Goal: Find contact information: Find contact information

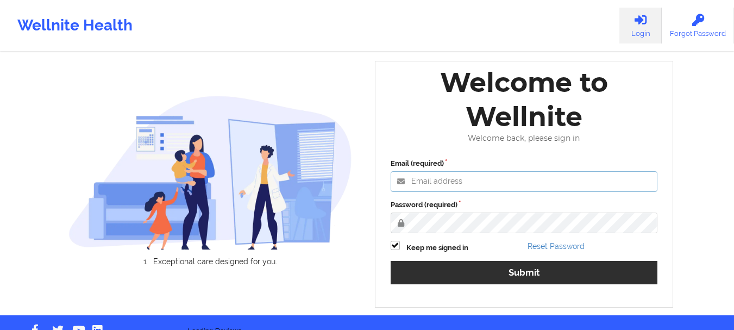
type input "[EMAIL_ADDRESS][DOMAIN_NAME]"
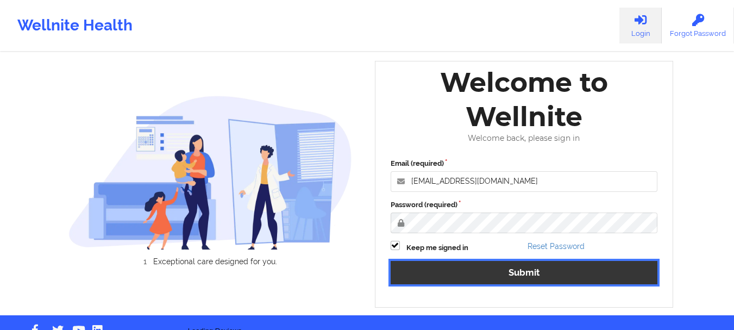
click at [473, 283] on button "Submit" at bounding box center [524, 272] width 267 height 23
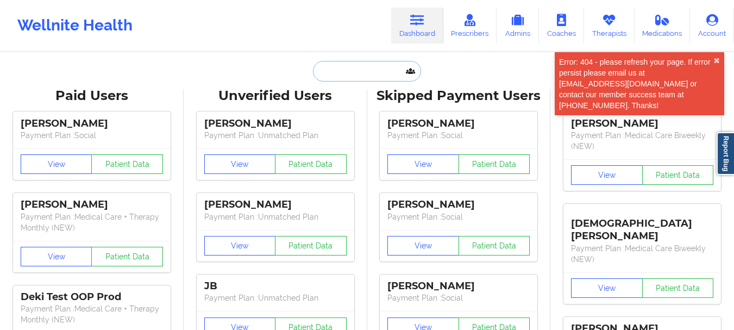
click at [342, 69] on input "text" at bounding box center [367, 71] width 108 height 21
type input "L"
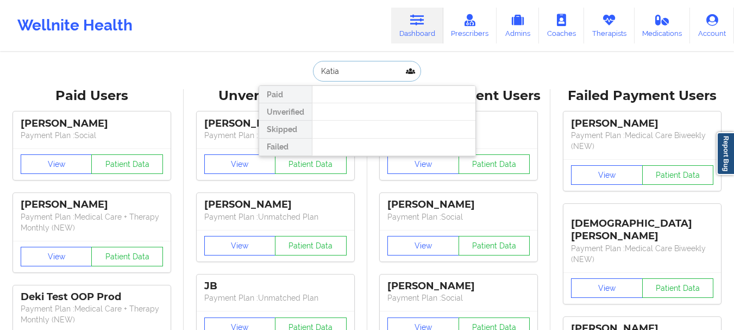
type input "[PERSON_NAME]"
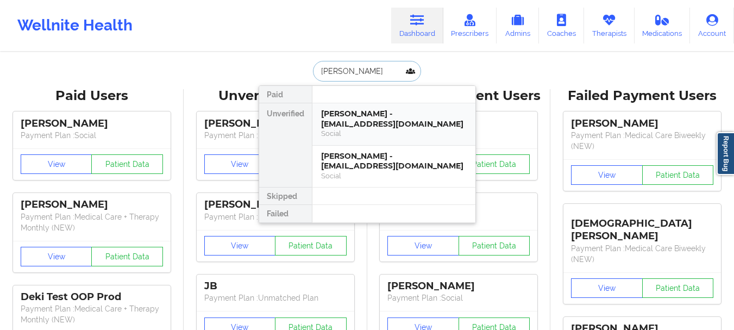
click at [351, 125] on div "[PERSON_NAME] - [EMAIL_ADDRESS][DOMAIN_NAME]" at bounding box center [394, 119] width 146 height 20
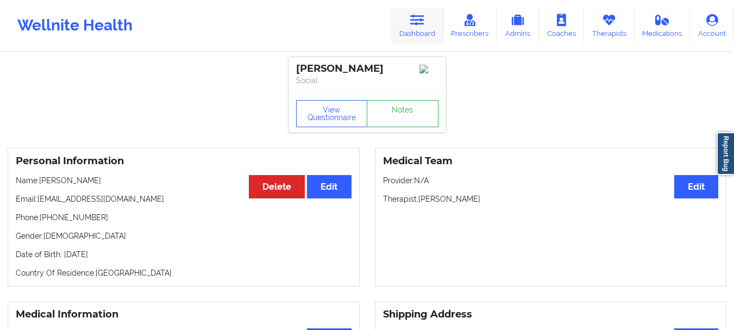
click at [422, 30] on link "Dashboard" at bounding box center [417, 26] width 52 height 36
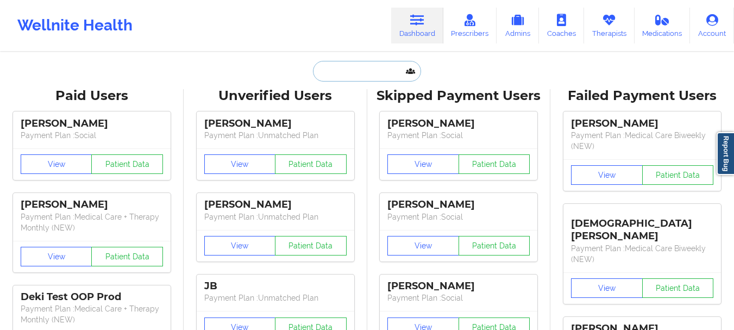
click at [355, 74] on input "text" at bounding box center [367, 71] width 108 height 21
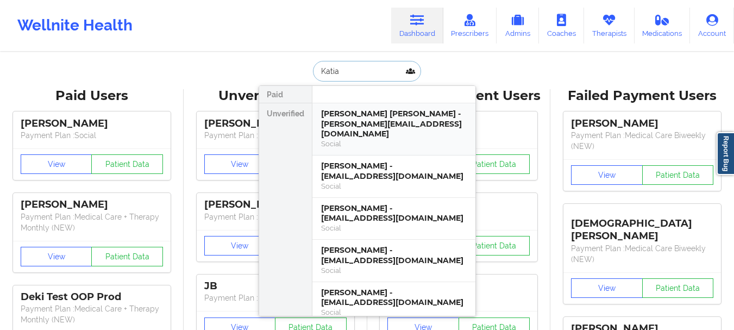
type input "[PERSON_NAME]"
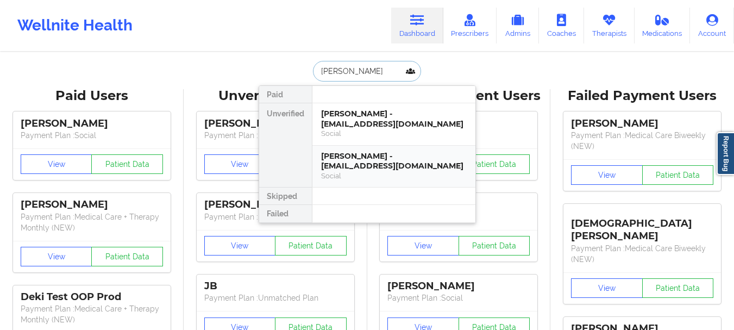
click at [368, 161] on div "[PERSON_NAME] - [EMAIL_ADDRESS][DOMAIN_NAME]" at bounding box center [394, 161] width 146 height 20
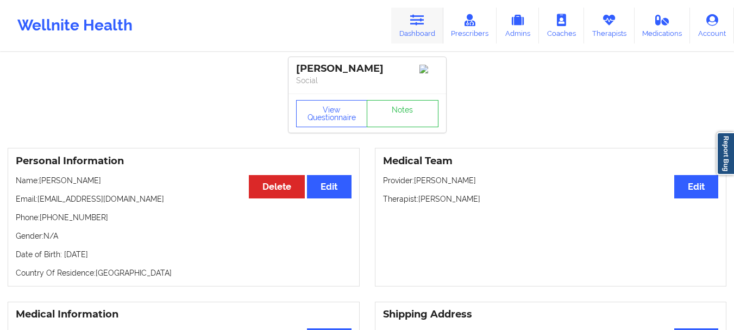
click at [415, 30] on link "Dashboard" at bounding box center [417, 26] width 52 height 36
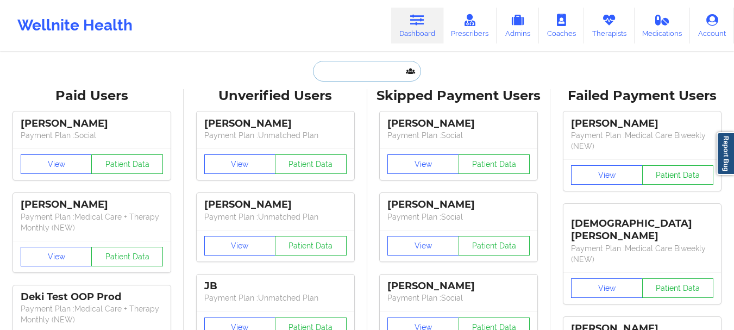
click at [341, 68] on input "text" at bounding box center [367, 71] width 108 height 21
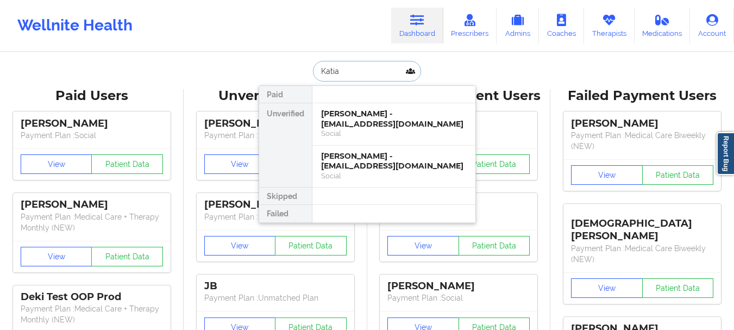
type input "[PERSON_NAME]"
click at [341, 122] on div "[PERSON_NAME] - [EMAIL_ADDRESS][DOMAIN_NAME]" at bounding box center [394, 119] width 146 height 20
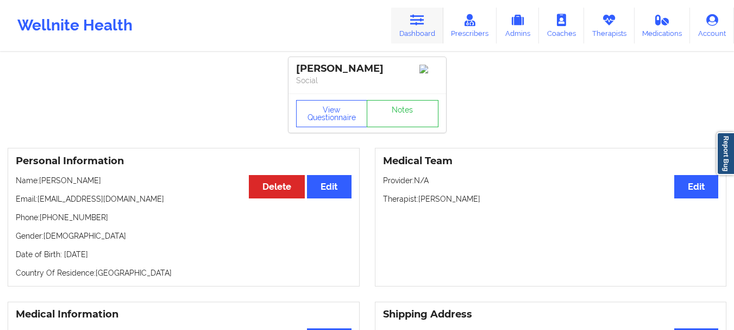
click at [421, 16] on icon at bounding box center [417, 20] width 14 height 12
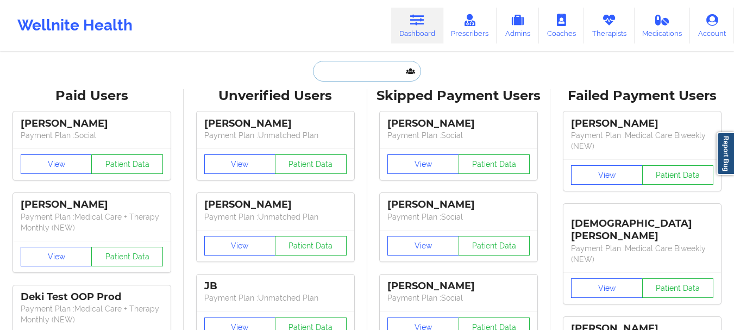
click at [331, 73] on input "text" at bounding box center [367, 71] width 108 height 21
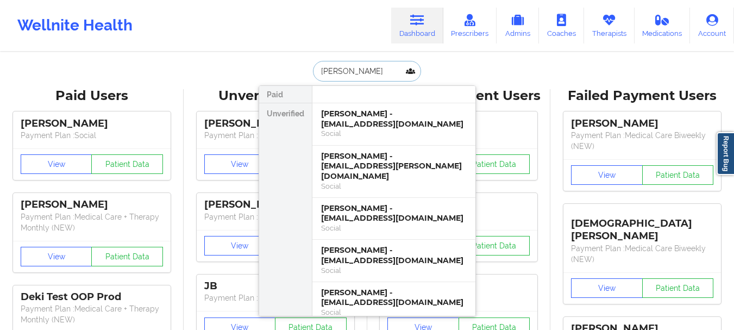
click at [334, 74] on input "[PERSON_NAME]" at bounding box center [367, 71] width 108 height 21
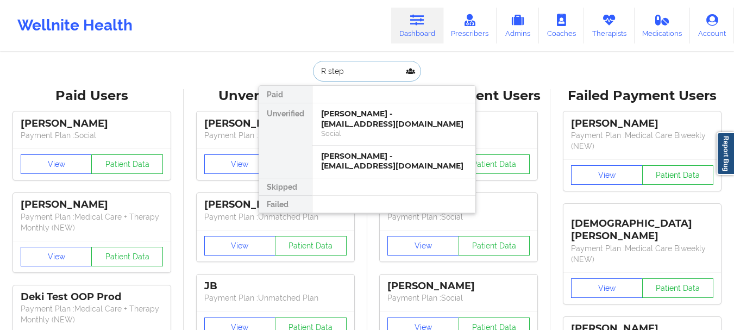
click at [344, 71] on input "R step" at bounding box center [367, 71] width 108 height 21
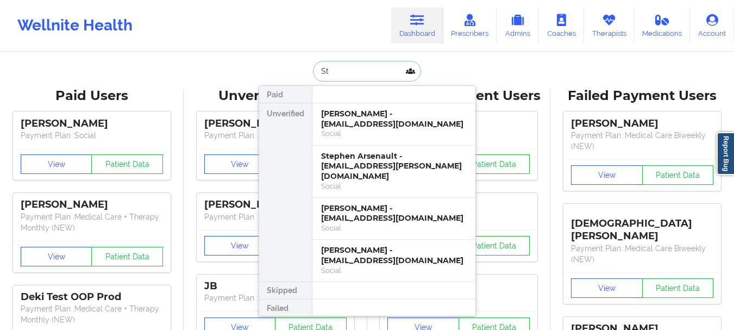
type input "S"
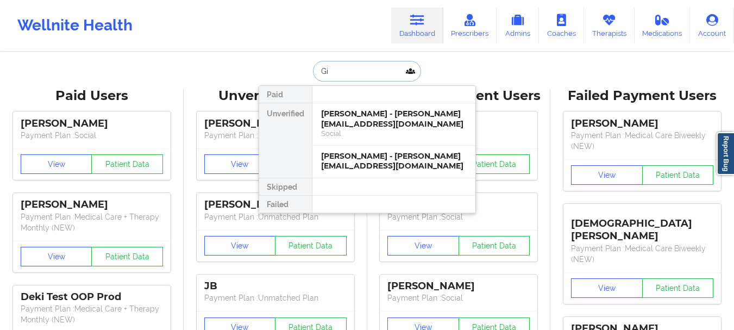
type input "G"
type input "[PERSON_NAME]"
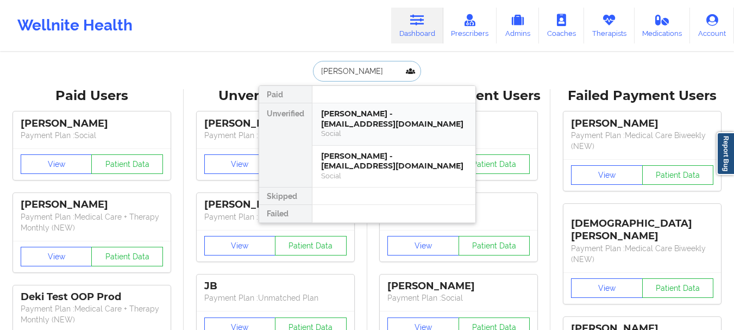
click at [376, 116] on div "[PERSON_NAME] - [EMAIL_ADDRESS][DOMAIN_NAME]" at bounding box center [394, 119] width 146 height 20
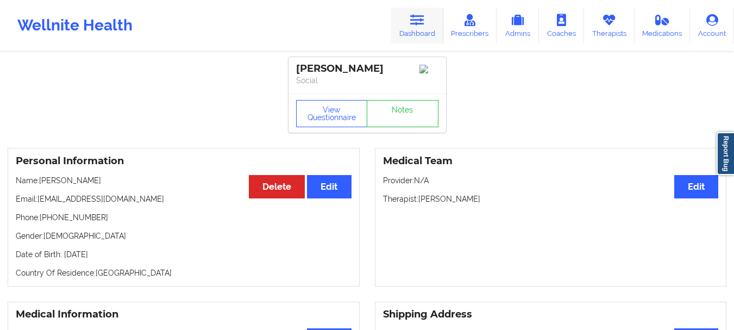
click at [415, 33] on link "Dashboard" at bounding box center [417, 26] width 52 height 36
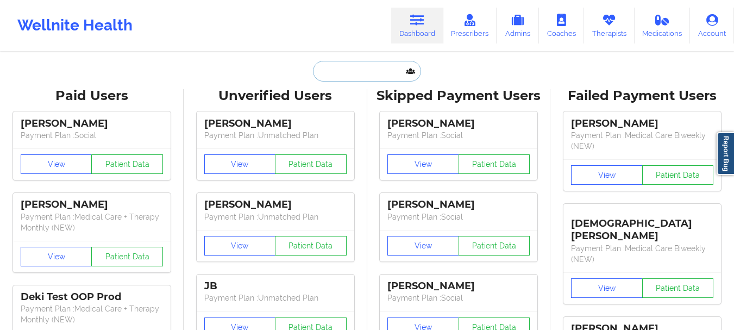
click at [343, 73] on input "text" at bounding box center [367, 71] width 108 height 21
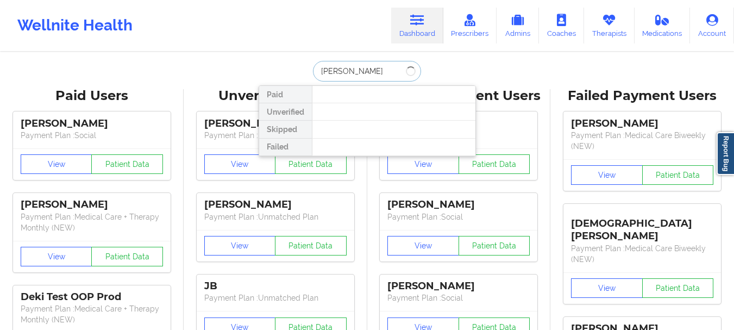
type input "[PERSON_NAME]"
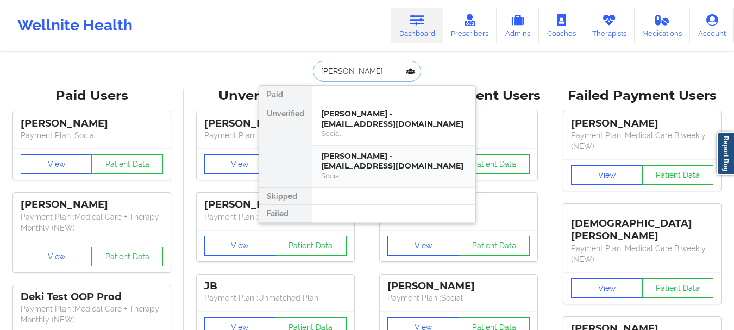
click at [372, 176] on div "Social" at bounding box center [394, 175] width 146 height 9
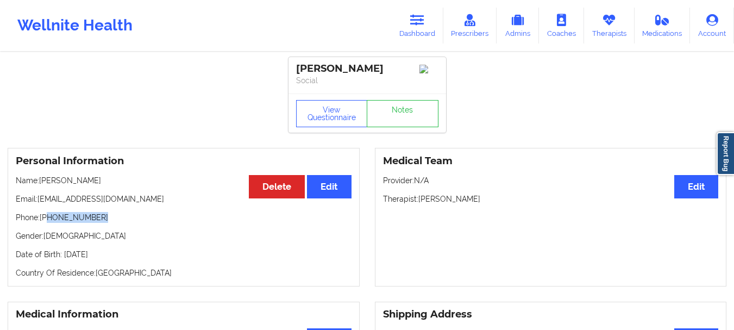
drag, startPoint x: 97, startPoint y: 223, endPoint x: 49, endPoint y: 222, distance: 48.4
click at [49, 222] on p "Phone: [PHONE_NUMBER]" at bounding box center [184, 217] width 336 height 11
copy p "[PHONE_NUMBER]"
click at [416, 34] on link "Dashboard" at bounding box center [417, 26] width 52 height 36
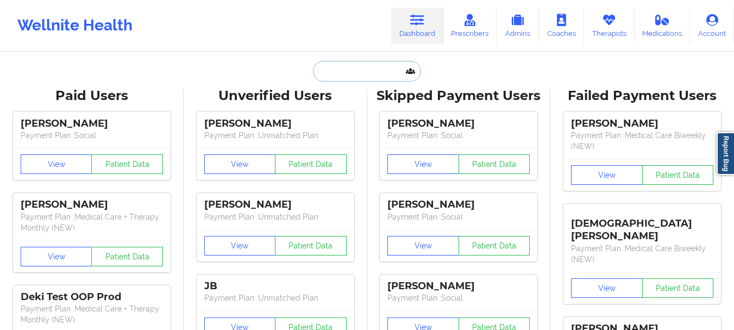
click at [337, 68] on input "text" at bounding box center [367, 71] width 108 height 21
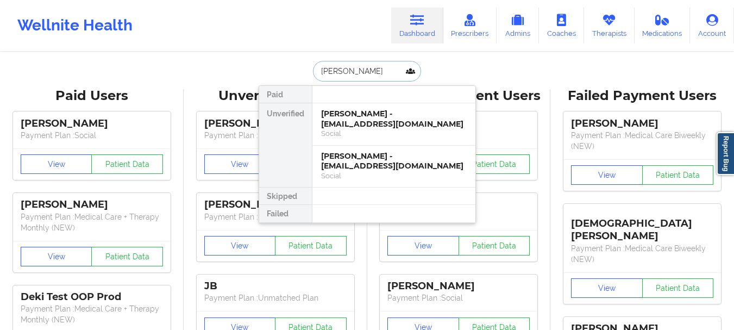
type input "[PERSON_NAME]"
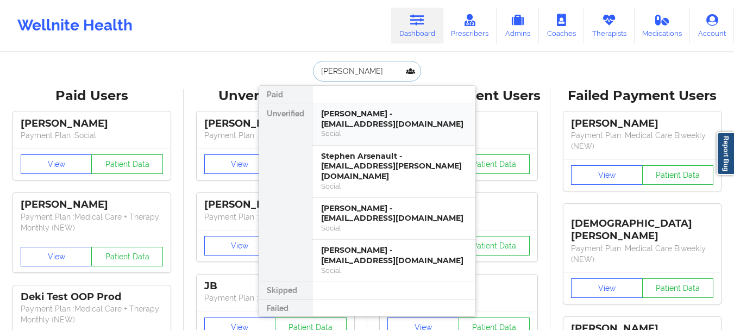
click at [374, 117] on div "[PERSON_NAME] - [EMAIL_ADDRESS][DOMAIN_NAME]" at bounding box center [394, 119] width 146 height 20
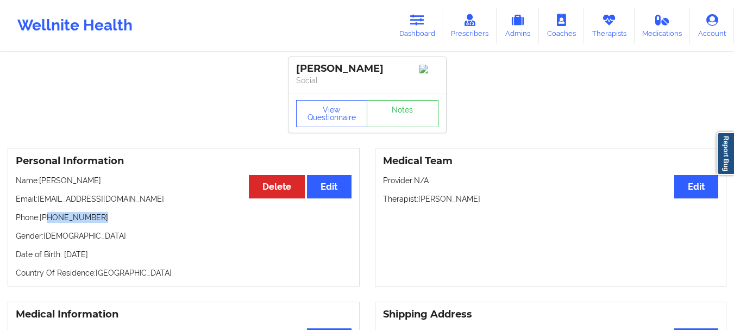
drag, startPoint x: 101, startPoint y: 220, endPoint x: 50, endPoint y: 220, distance: 50.5
click at [50, 220] on p "Phone: [PHONE_NUMBER]" at bounding box center [184, 217] width 336 height 11
copy p "[PHONE_NUMBER]"
click at [441, 13] on link "Dashboard" at bounding box center [417, 26] width 52 height 36
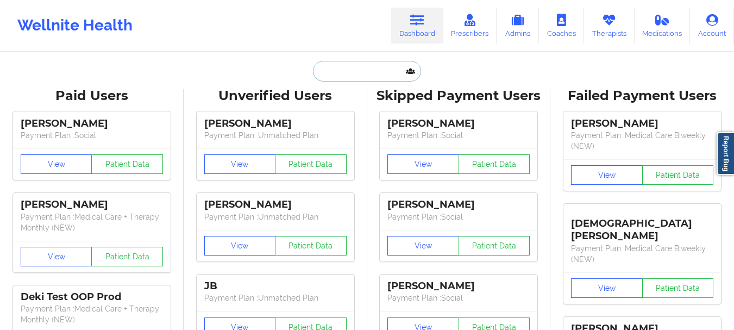
click at [383, 62] on input "text" at bounding box center [367, 71] width 108 height 21
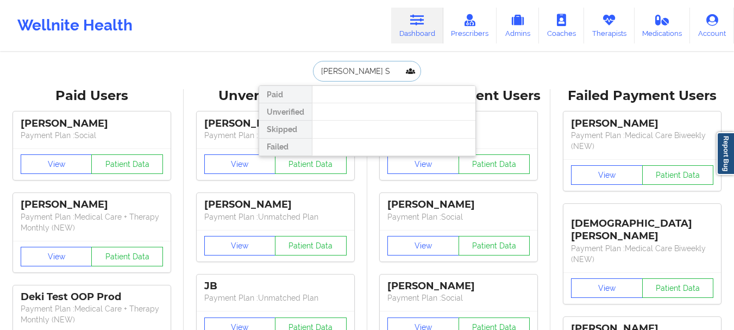
type input "[PERSON_NAME]"
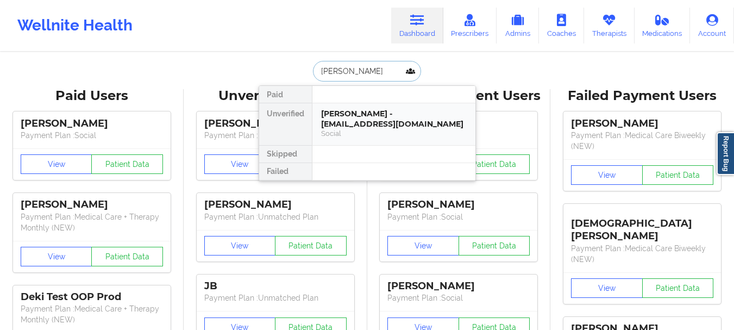
click at [365, 128] on div "[PERSON_NAME] - [EMAIL_ADDRESS][DOMAIN_NAME]" at bounding box center [394, 119] width 146 height 20
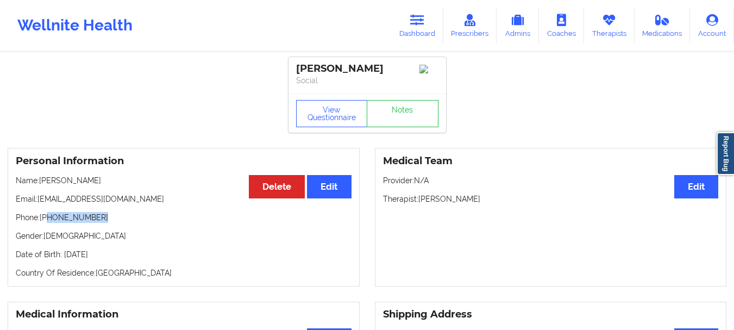
drag, startPoint x: 102, startPoint y: 223, endPoint x: 47, endPoint y: 225, distance: 54.9
click at [47, 223] on p "Phone: [PHONE_NUMBER]" at bounding box center [184, 217] width 336 height 11
copy p "[PHONE_NUMBER]"
click at [422, 19] on icon at bounding box center [417, 20] width 14 height 12
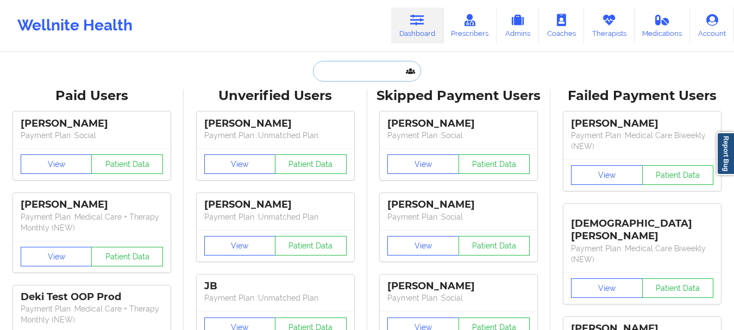
click at [358, 77] on input "text" at bounding box center [367, 71] width 108 height 21
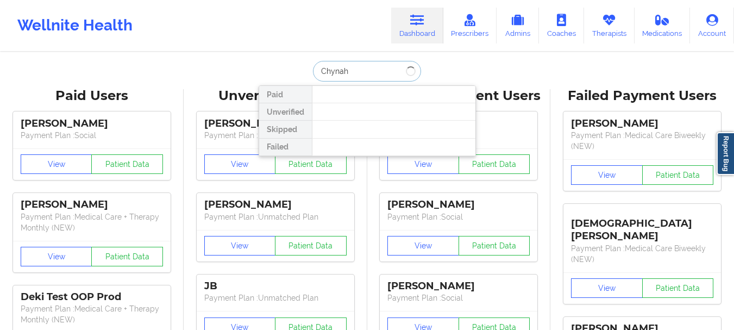
type input "Chynah"
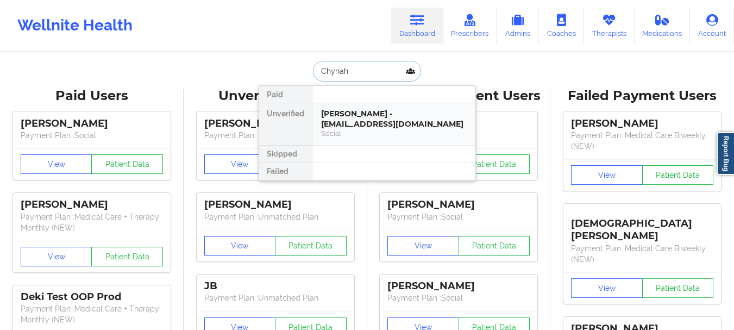
click at [396, 133] on div "Social" at bounding box center [394, 133] width 146 height 9
